Goal: Task Accomplishment & Management: Use online tool/utility

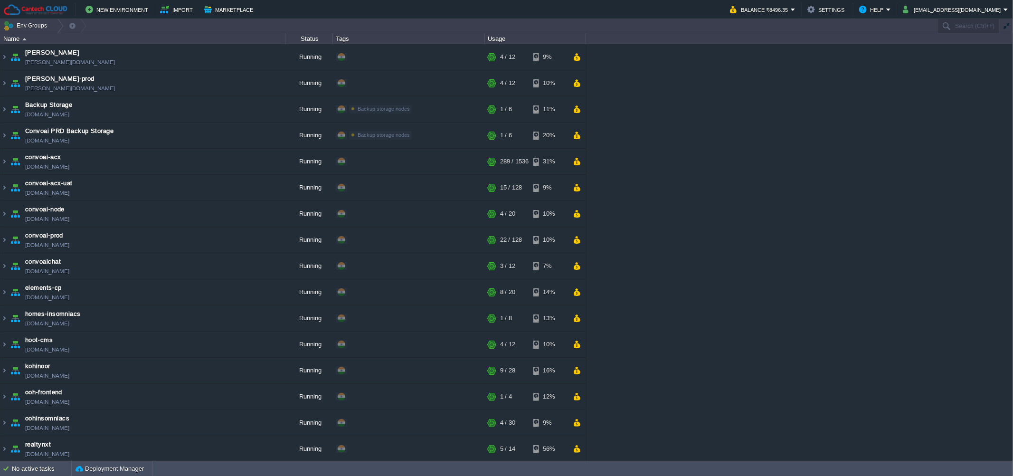
click at [891, 170] on div "[PERSON_NAME] [PERSON_NAME][DOMAIN_NAME] Running + Add to Env Group RAM 28% CPU…" at bounding box center [506, 252] width 1013 height 416
click at [216, 244] on button "button" at bounding box center [219, 240] width 9 height 9
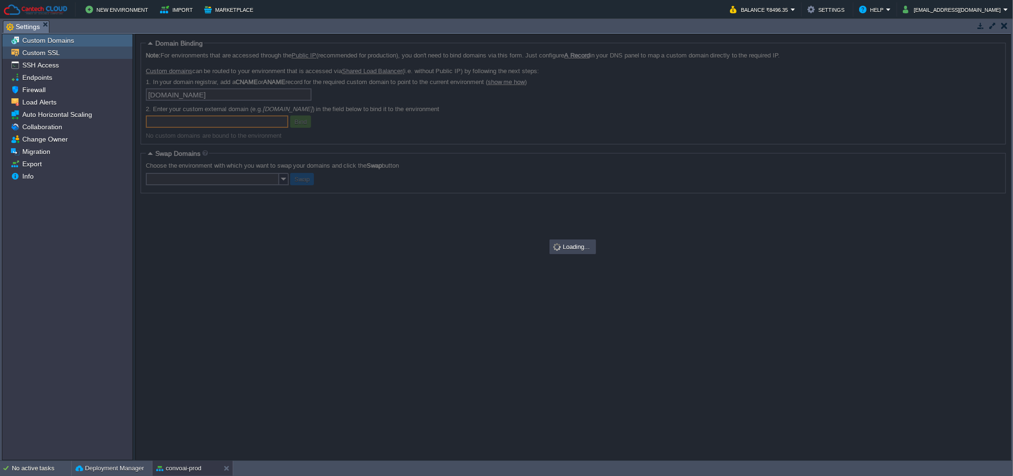
click at [49, 52] on span "Custom SSL" at bounding box center [40, 52] width 41 height 9
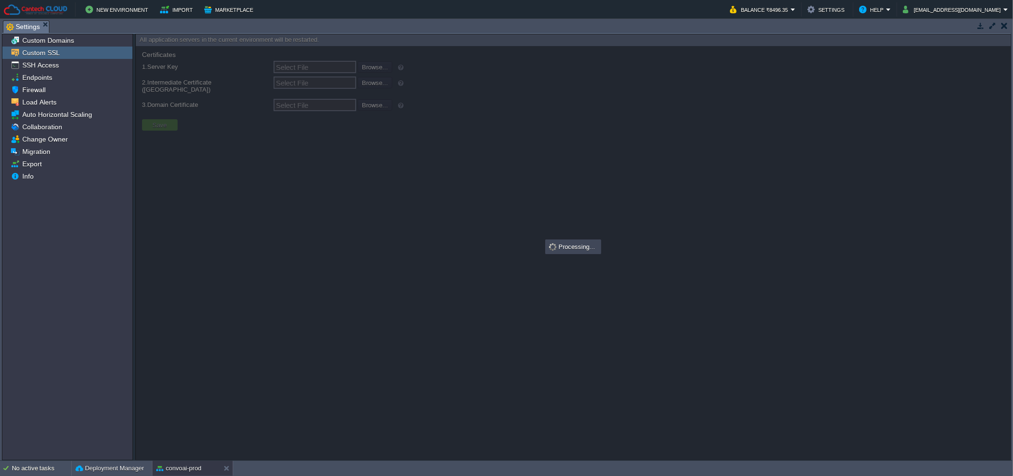
click at [50, 33] on div "Tasks Activity Log Archive Git / SVN Settings" at bounding box center [506, 27] width 1009 height 14
click at [49, 39] on span "Custom Domains" at bounding box center [47, 40] width 55 height 9
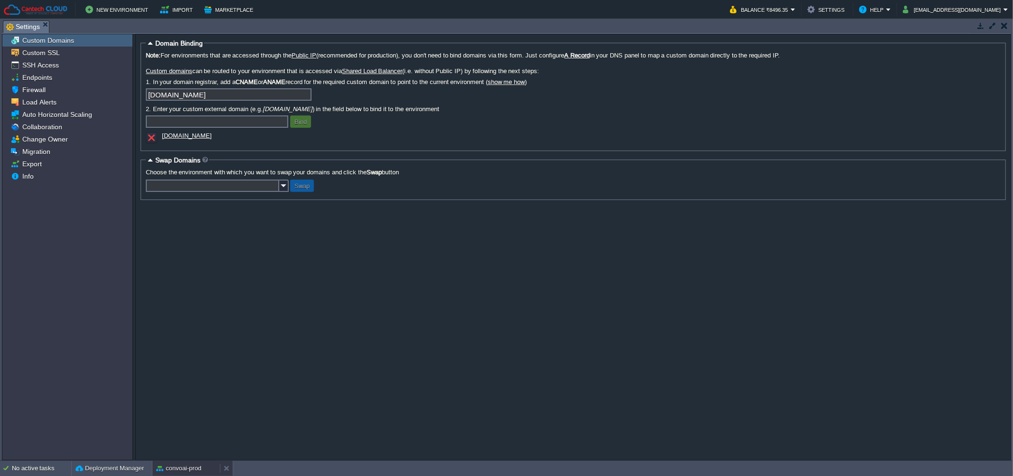
click at [187, 466] on button "convoai-prod" at bounding box center [178, 468] width 45 height 9
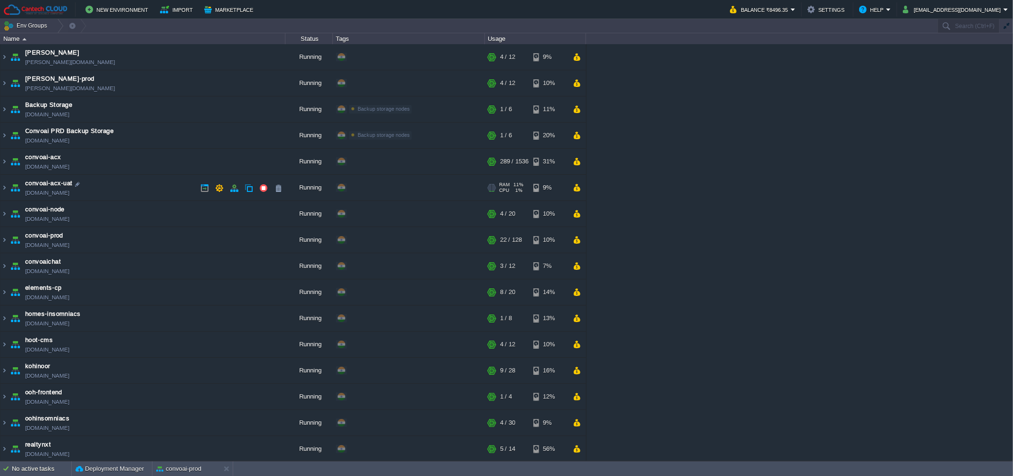
click at [149, 184] on td "convoai-acx-uat [DOMAIN_NAME]" at bounding box center [142, 188] width 285 height 26
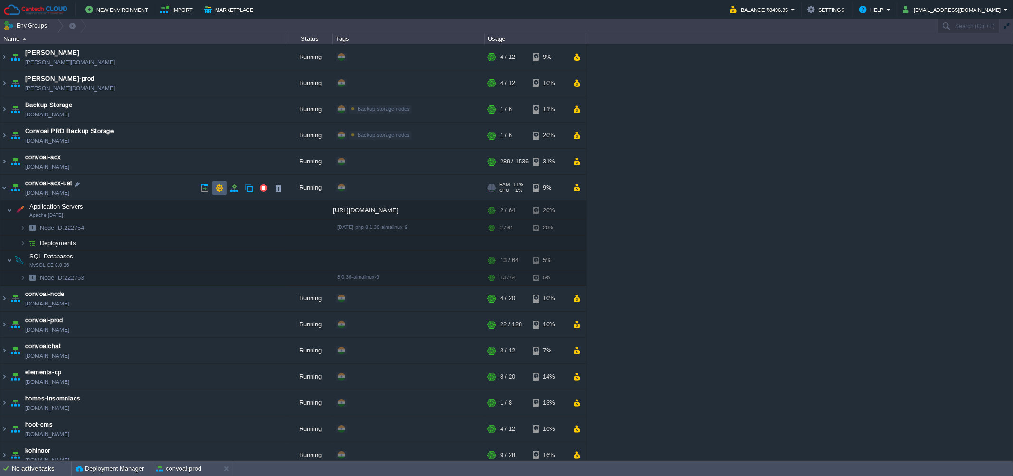
click at [222, 187] on button "button" at bounding box center [219, 188] width 9 height 9
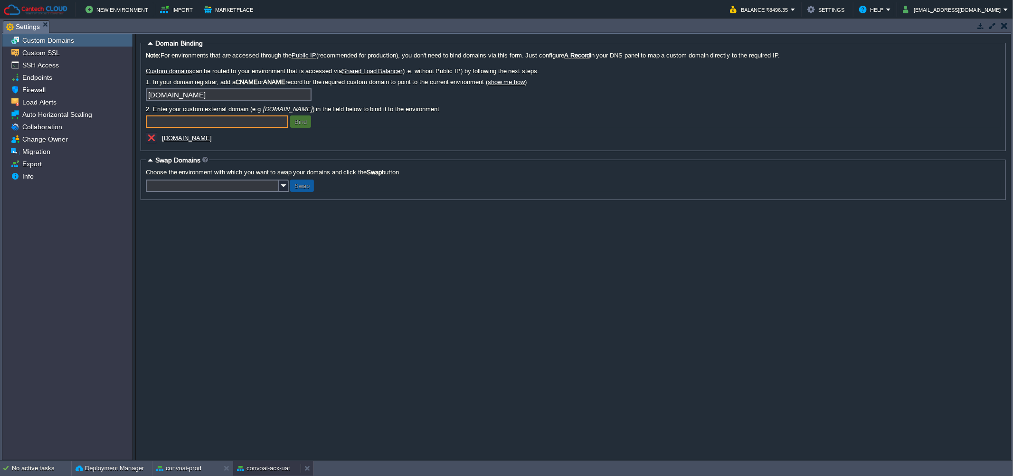
click at [253, 472] on button "convoai-acx-uat" at bounding box center [263, 468] width 53 height 9
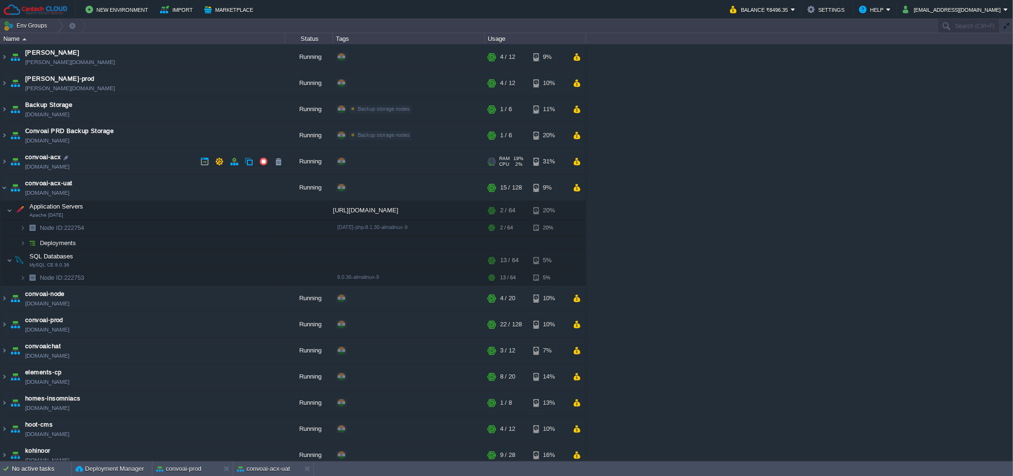
click at [143, 161] on td "convoai-acx [DOMAIN_NAME]" at bounding box center [142, 162] width 285 height 26
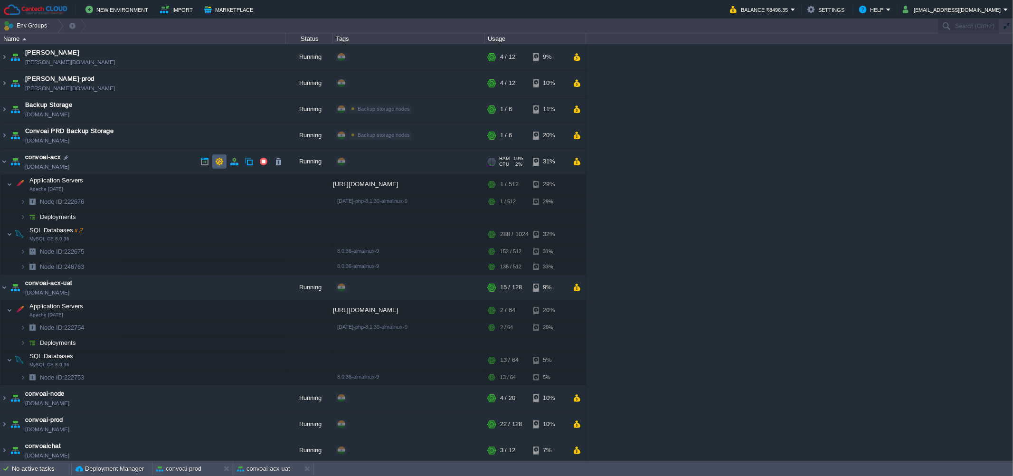
click at [219, 159] on button "button" at bounding box center [219, 161] width 9 height 9
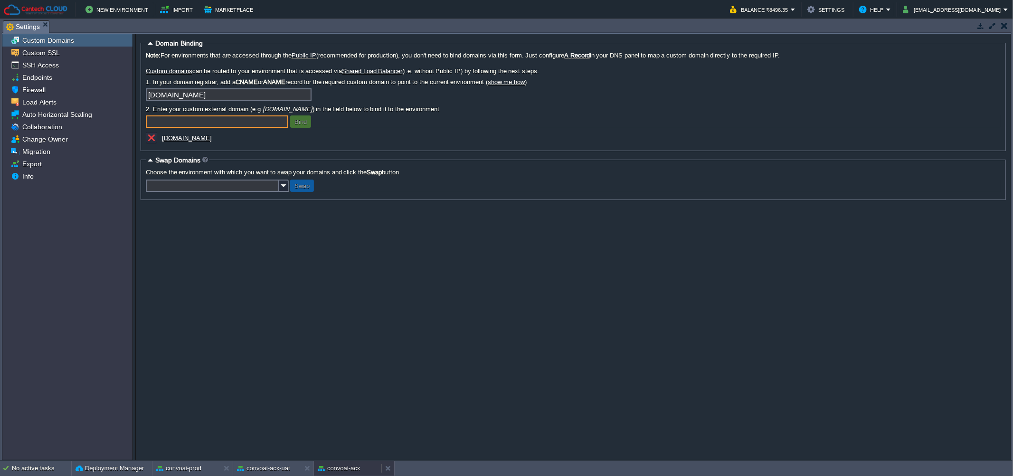
click at [337, 475] on div "convoai-acx" at bounding box center [347, 468] width 67 height 15
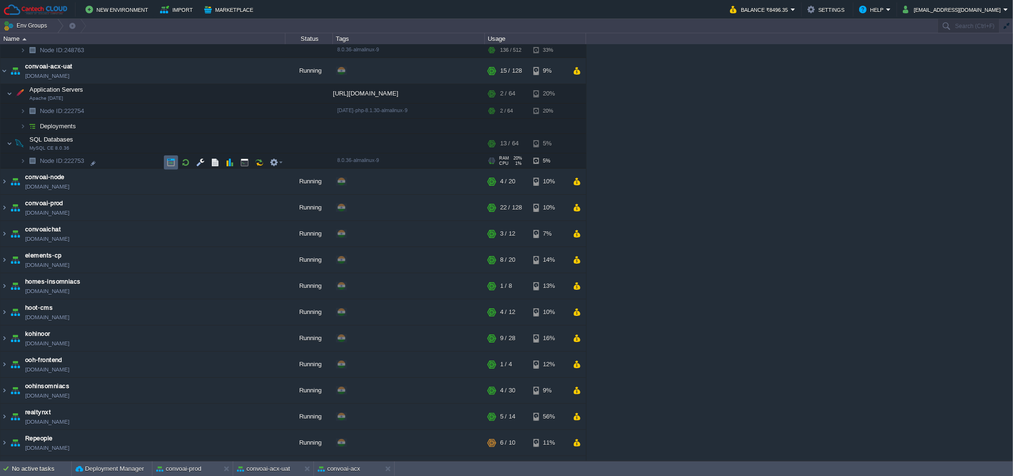
scroll to position [219, 0]
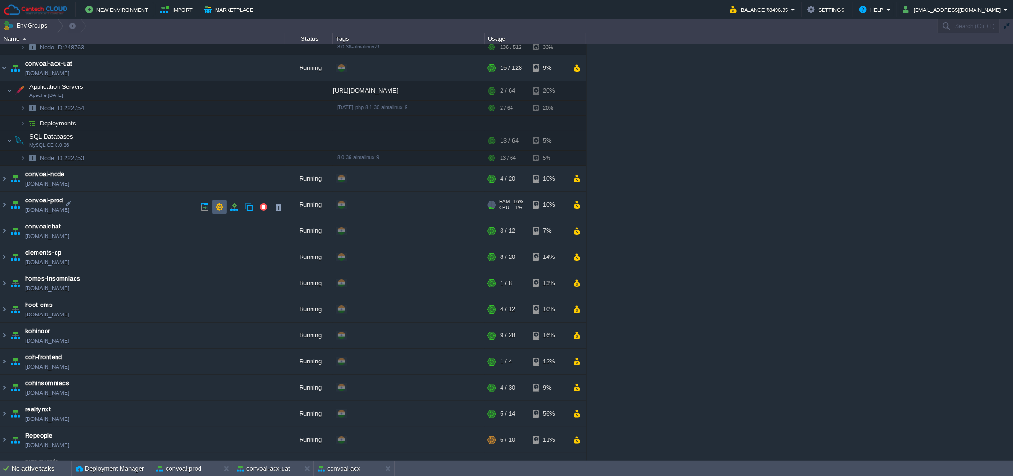
click at [216, 204] on button "button" at bounding box center [219, 207] width 9 height 9
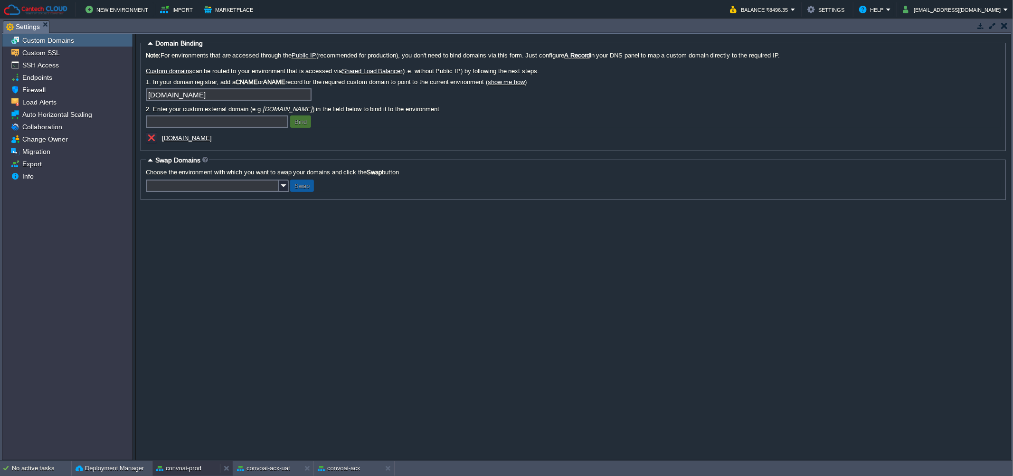
click at [189, 466] on button "convoai-prod" at bounding box center [178, 468] width 45 height 9
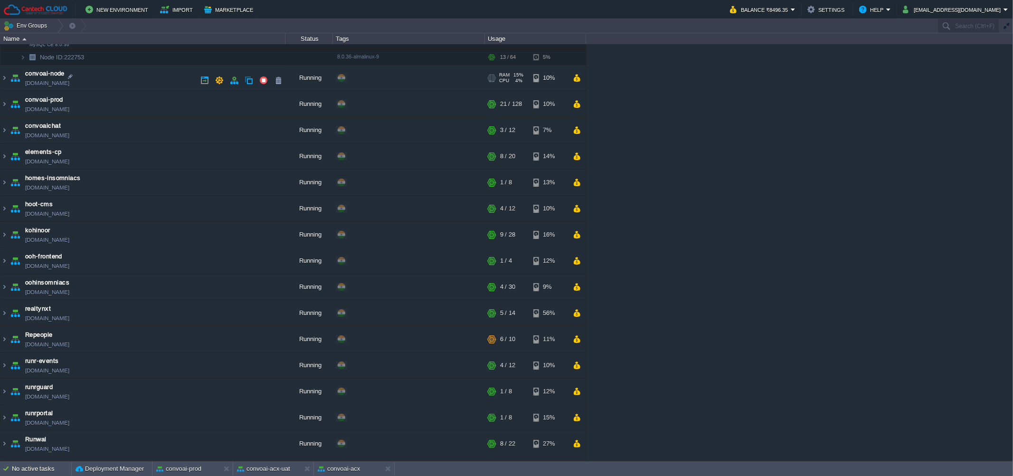
scroll to position [0, 0]
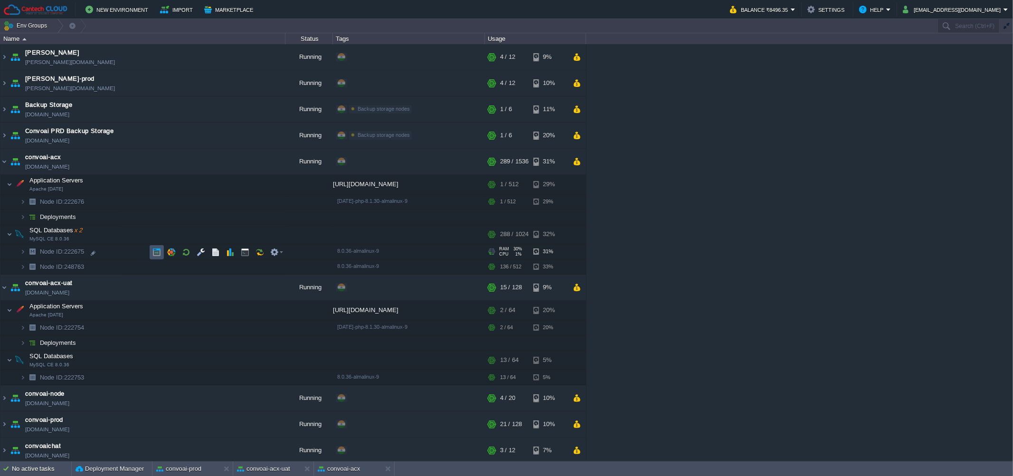
click at [160, 250] on button "button" at bounding box center [156, 252] width 9 height 9
